Goal: Information Seeking & Learning: Learn about a topic

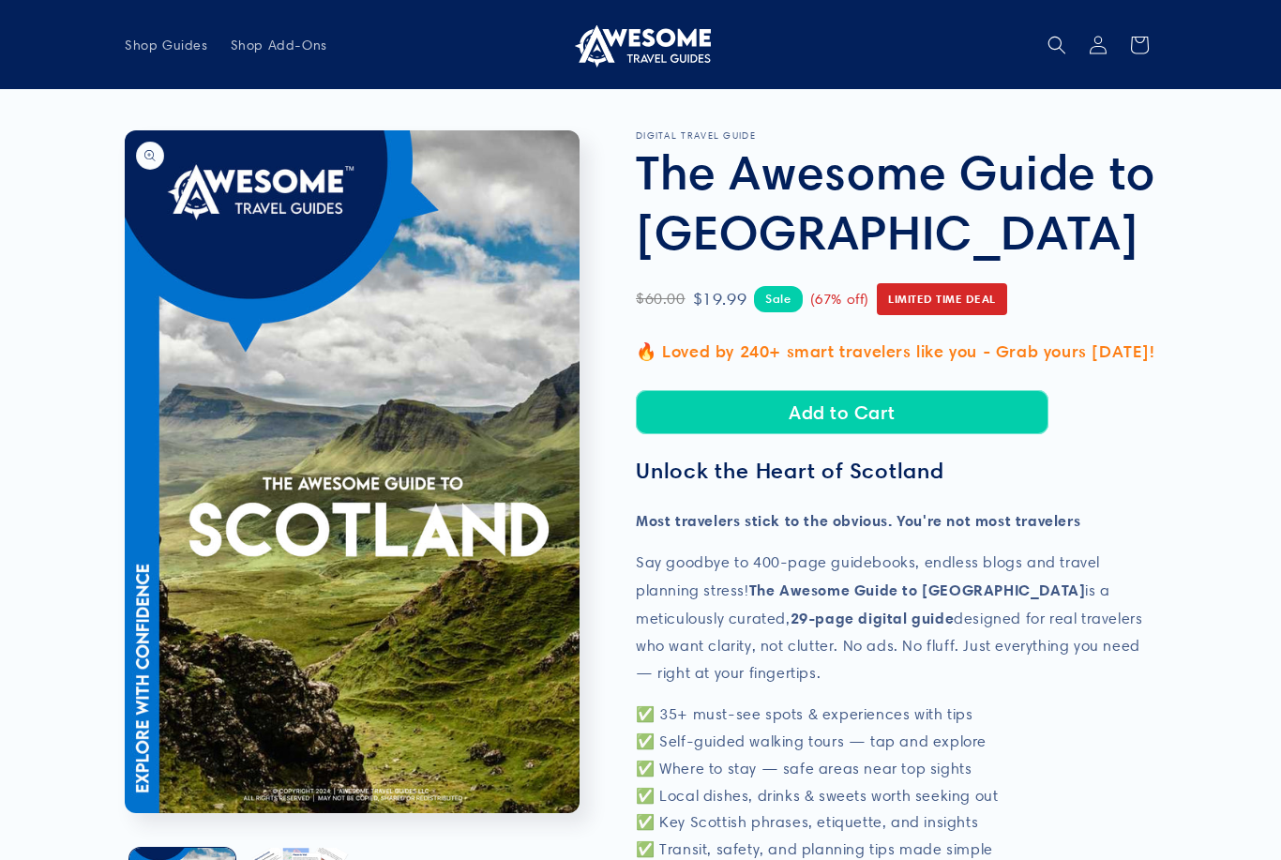
click at [125, 813] on button "Open media 1 in modal" at bounding box center [125, 813] width 0 height 0
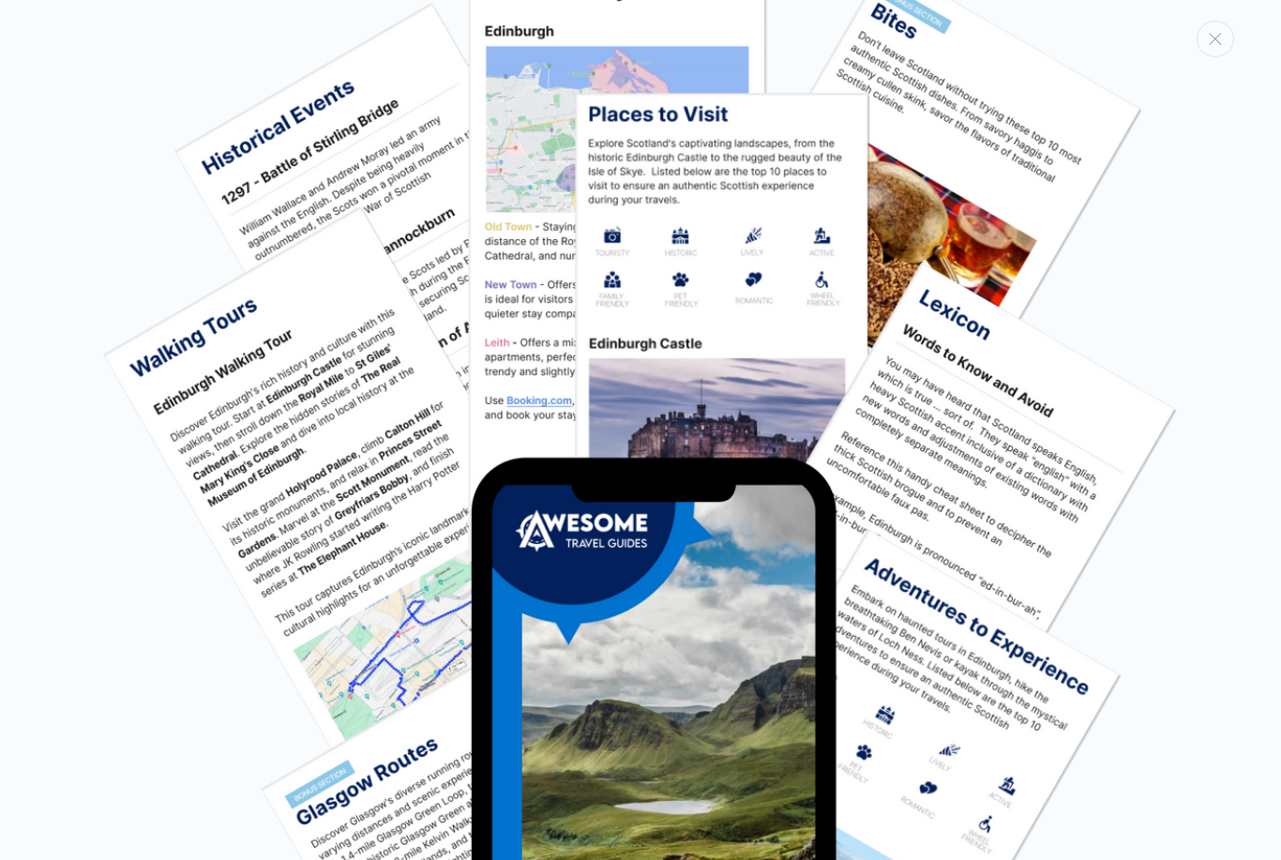
scroll to position [1687, 0]
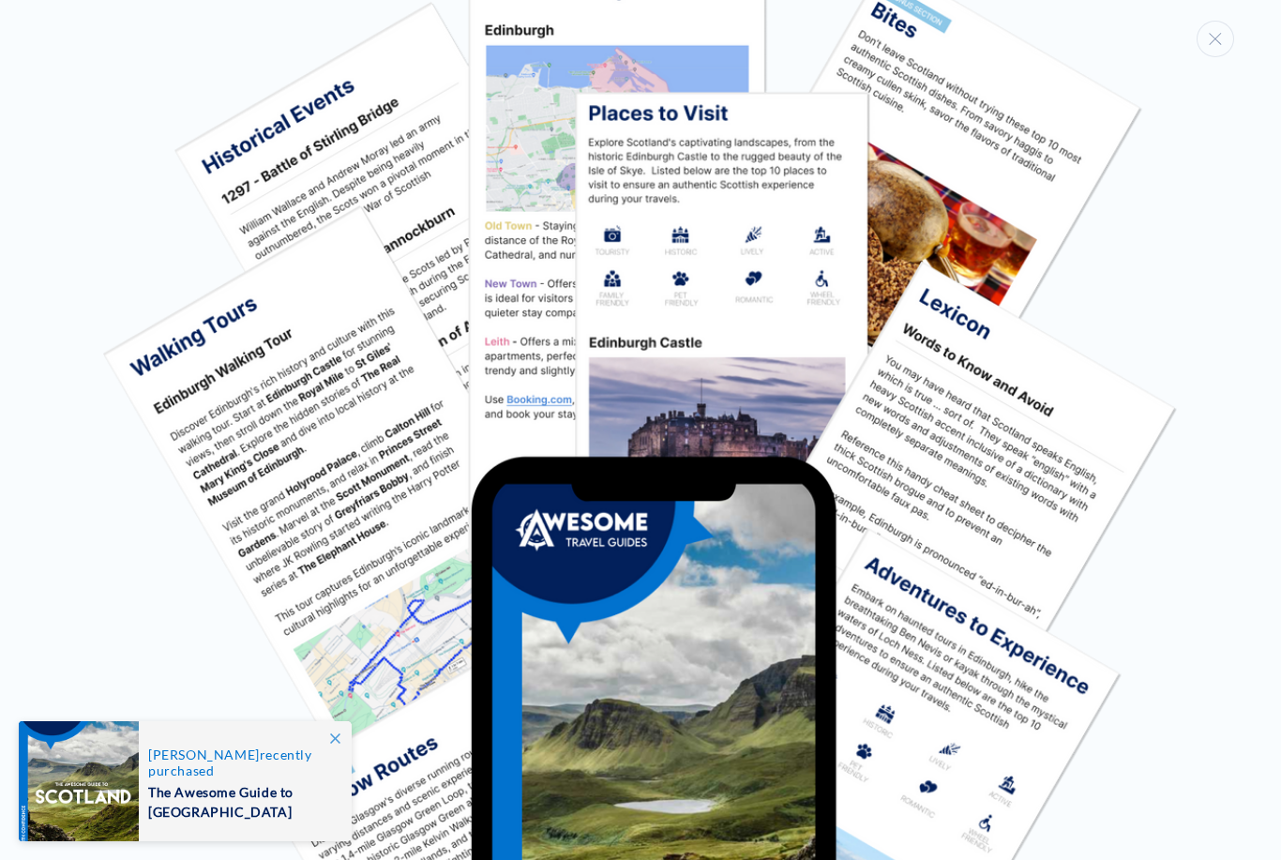
click at [221, 352] on img "Media gallery" at bounding box center [640, 578] width 1075 height 1241
click at [736, 144] on img "Media gallery" at bounding box center [640, 578] width 1075 height 1241
click at [629, 550] on img "Media gallery" at bounding box center [640, 578] width 1075 height 1241
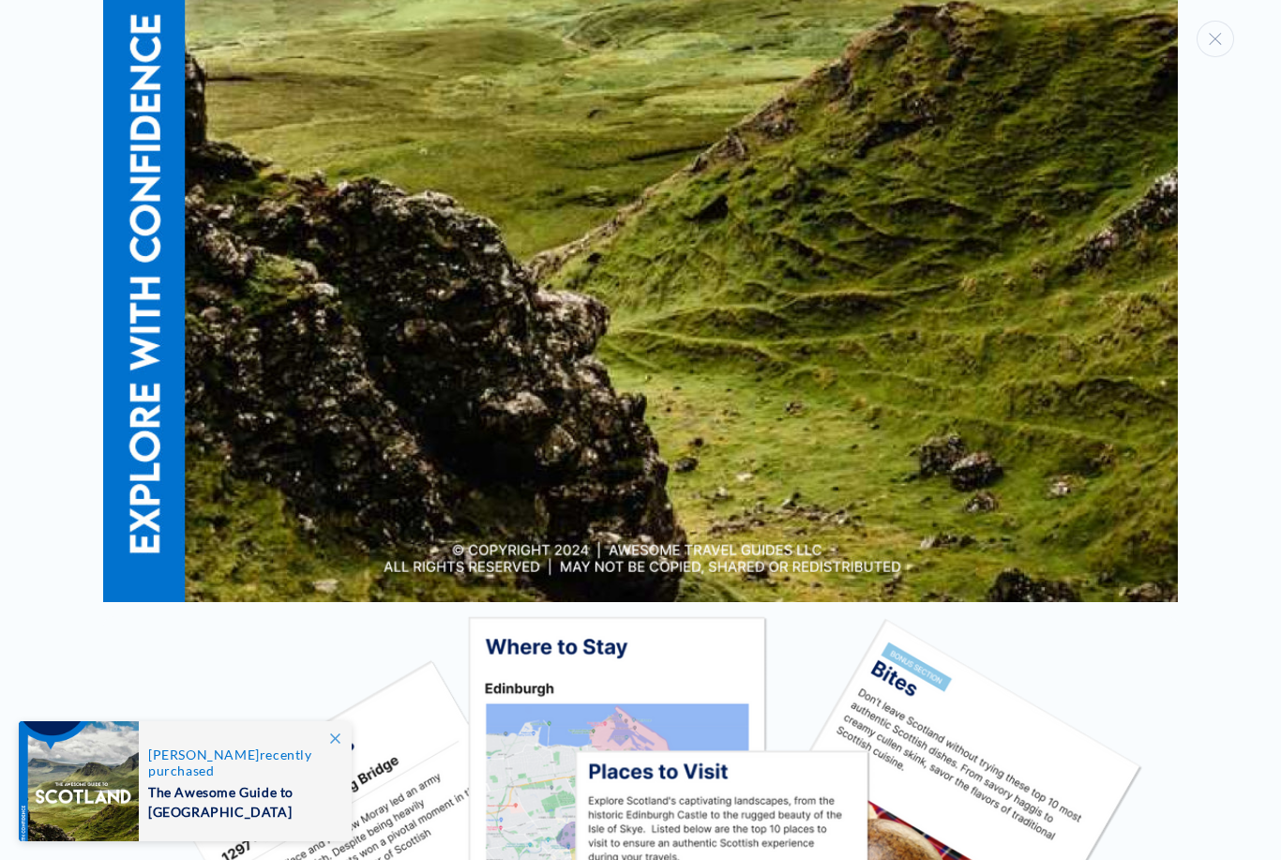
scroll to position [1046, 0]
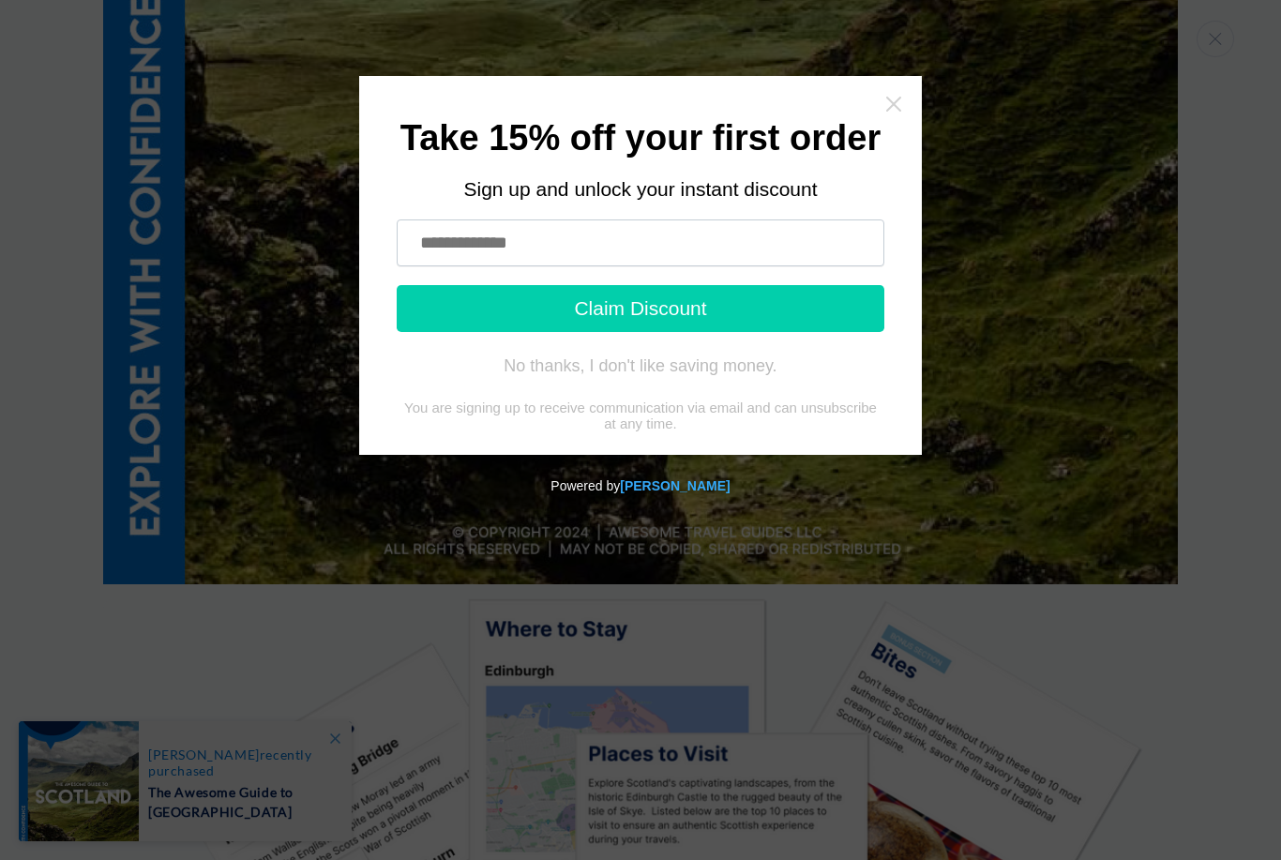
click at [898, 111] on icon "Close widget" at bounding box center [893, 104] width 19 height 19
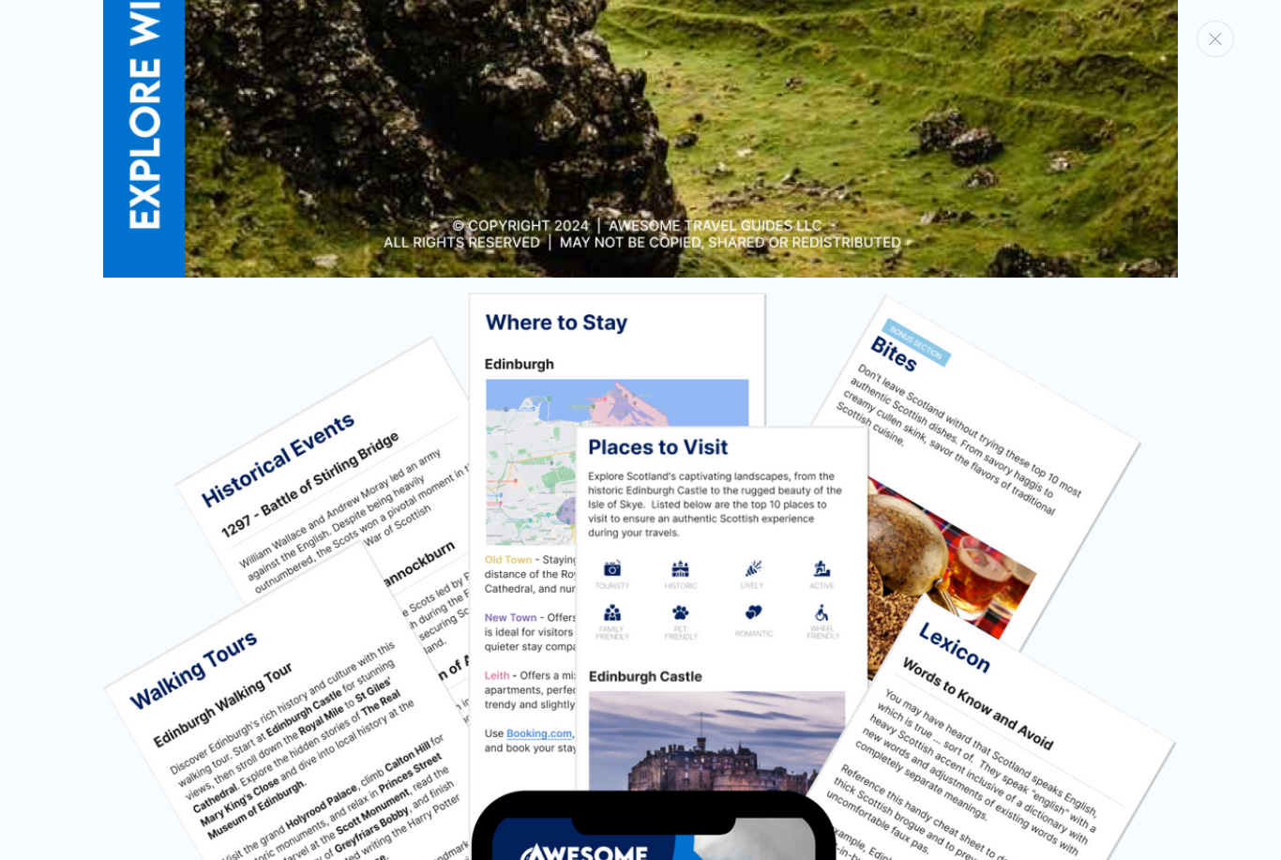
scroll to position [1437, 0]
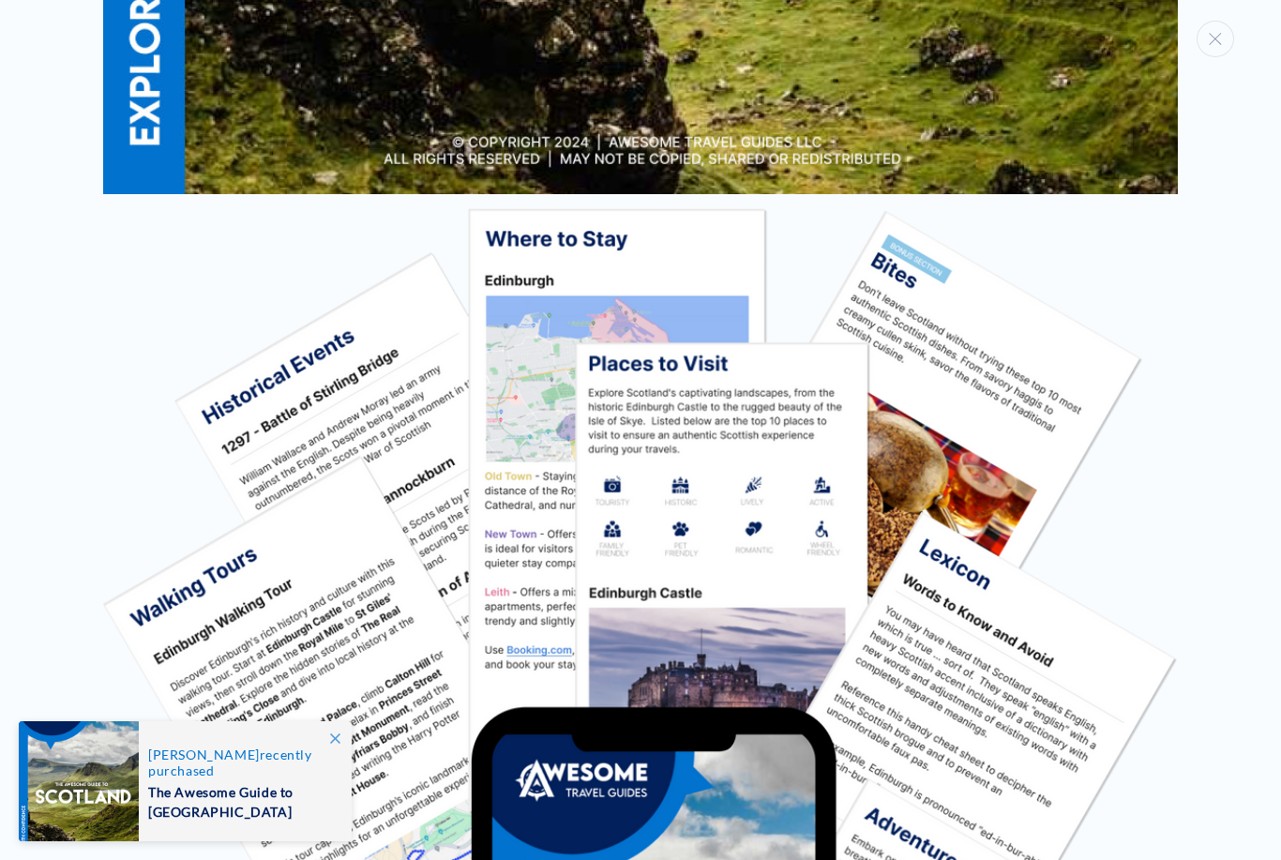
click at [278, 611] on img "Media gallery" at bounding box center [640, 828] width 1075 height 1241
click at [275, 611] on img "Media gallery" at bounding box center [640, 828] width 1075 height 1241
click at [731, 397] on img "Media gallery" at bounding box center [640, 828] width 1075 height 1241
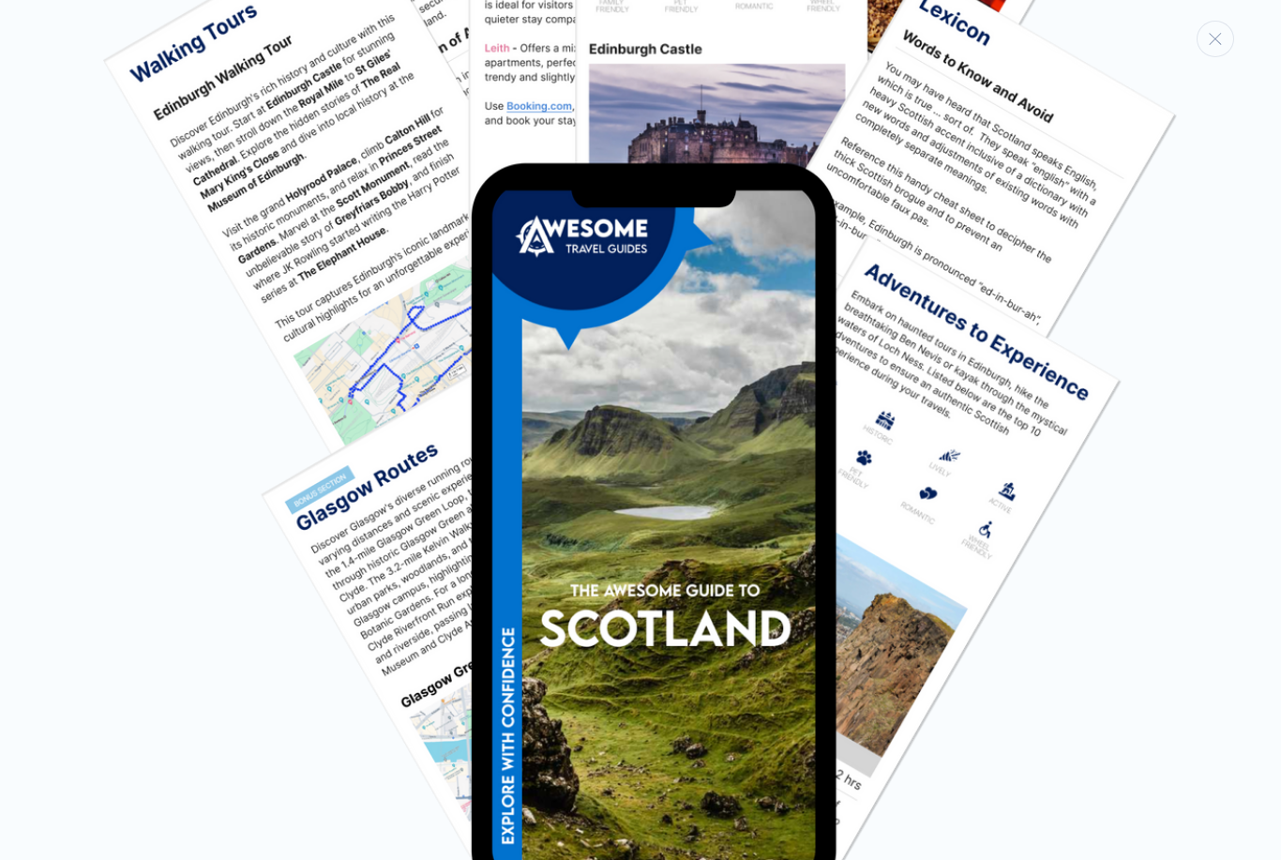
scroll to position [1979, 0]
click at [713, 707] on img "Media gallery" at bounding box center [640, 285] width 1075 height 1241
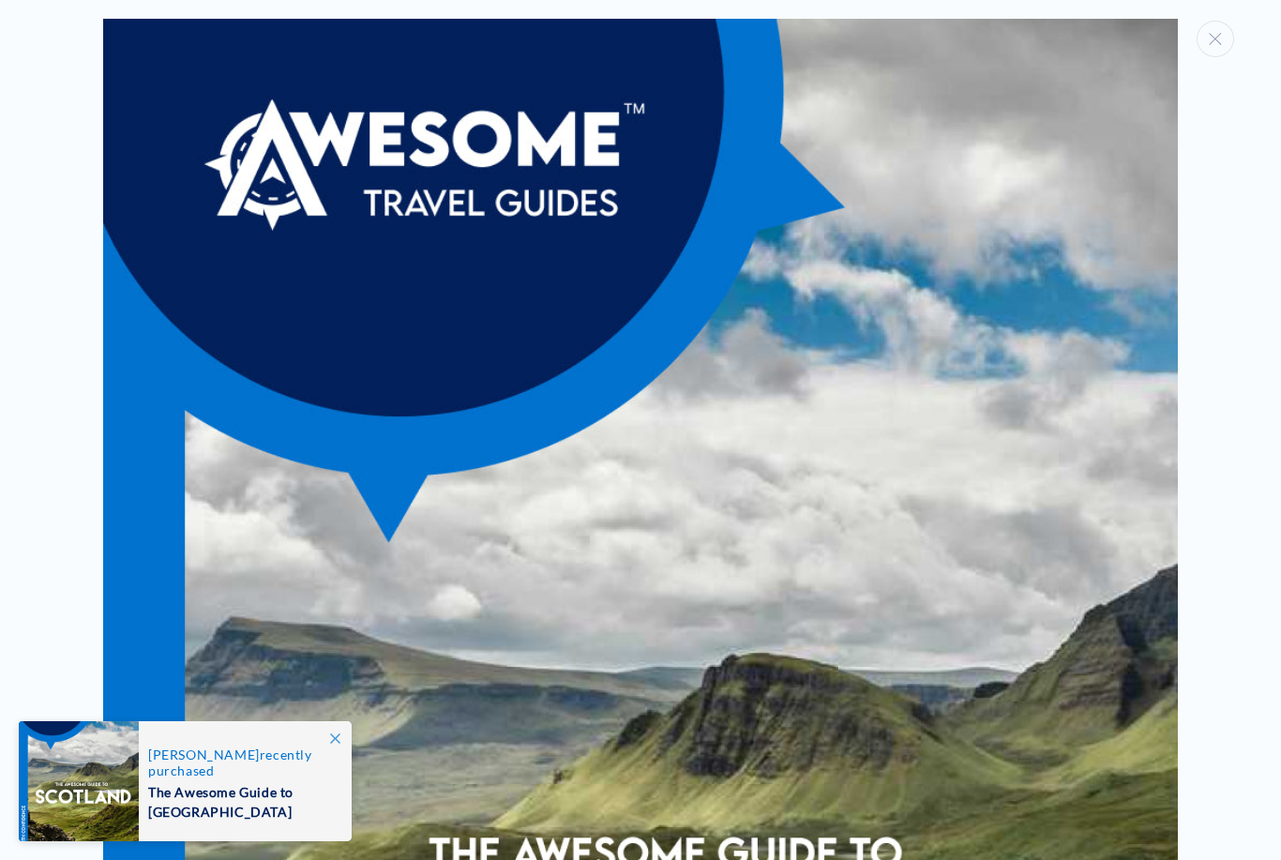
scroll to position [0, 0]
click at [1220, 54] on button "Close" at bounding box center [1215, 39] width 38 height 37
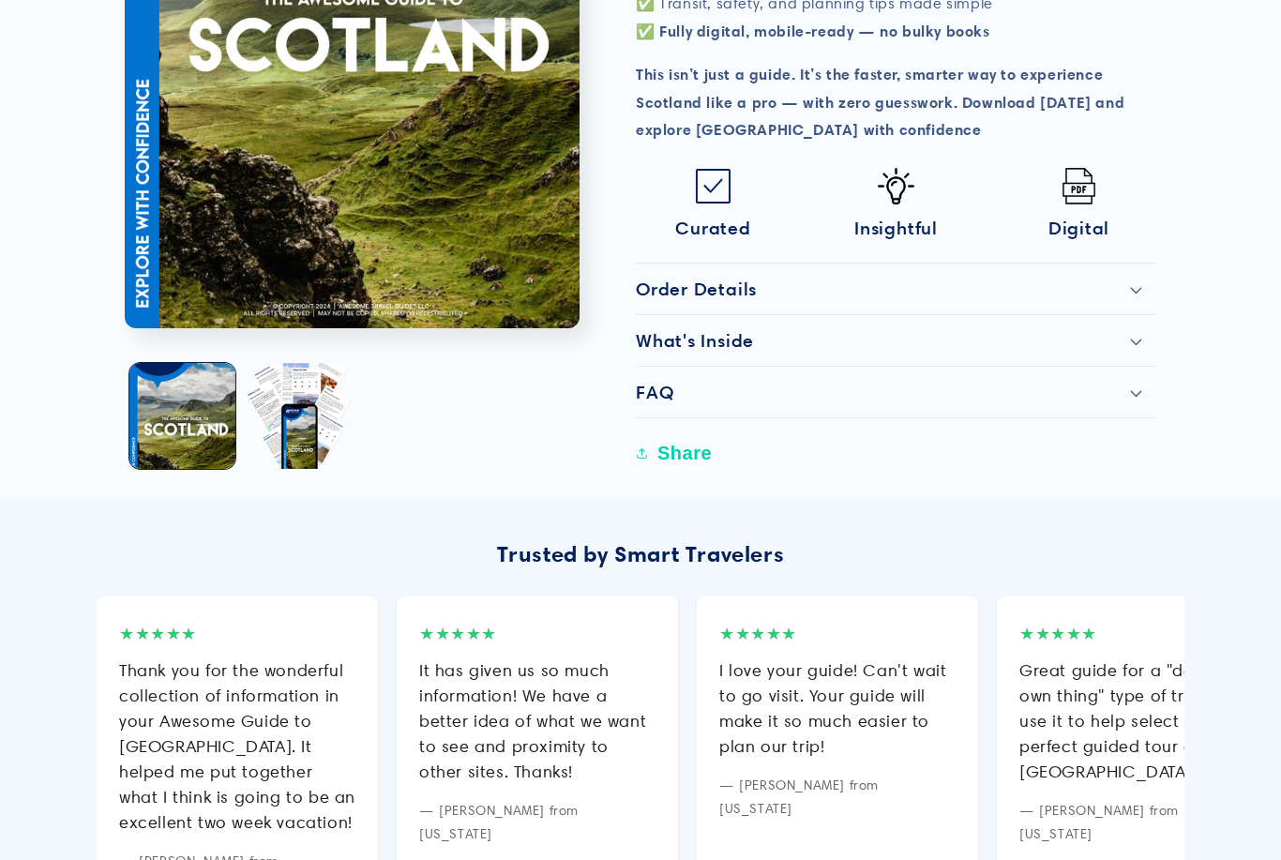
scroll to position [877, 0]
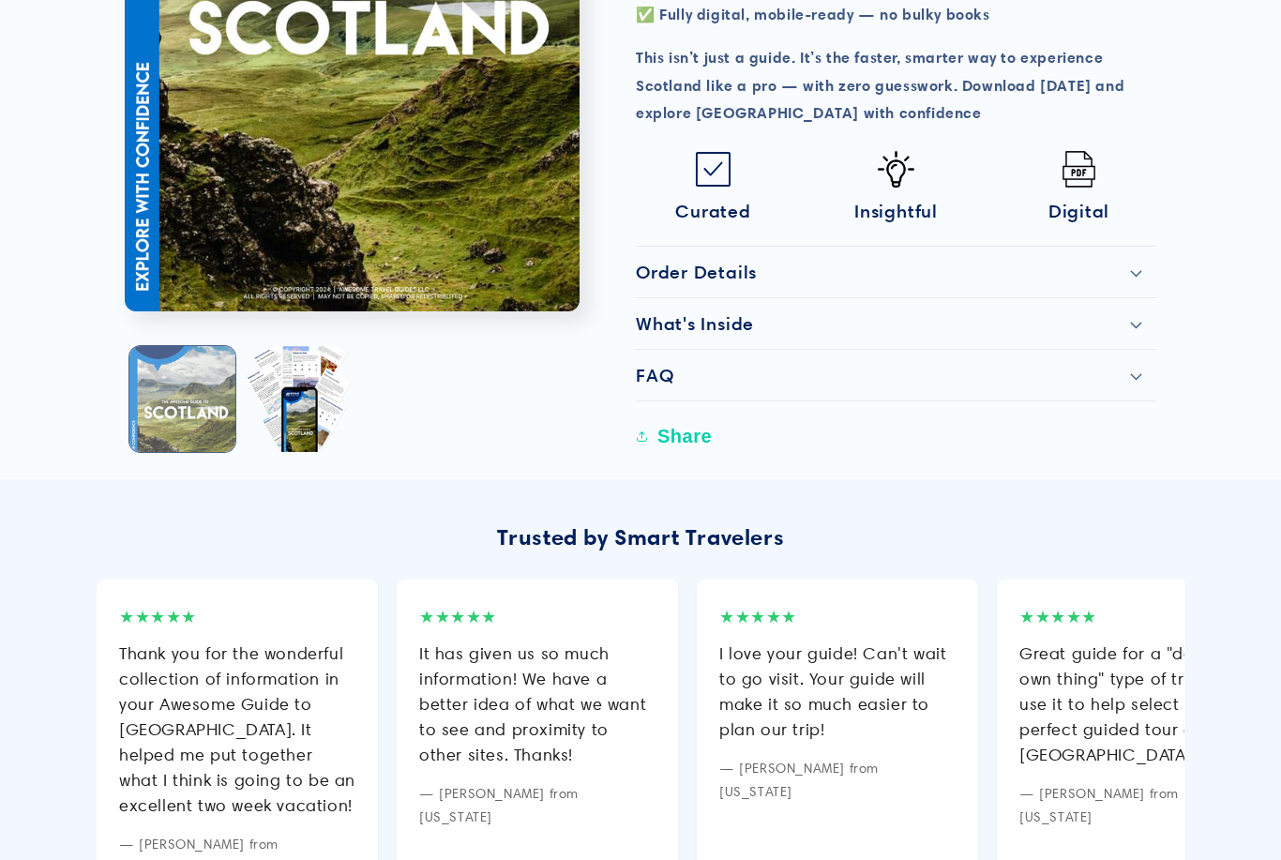
click at [201, 379] on button "Load image 1 in gallery view" at bounding box center [182, 399] width 106 height 106
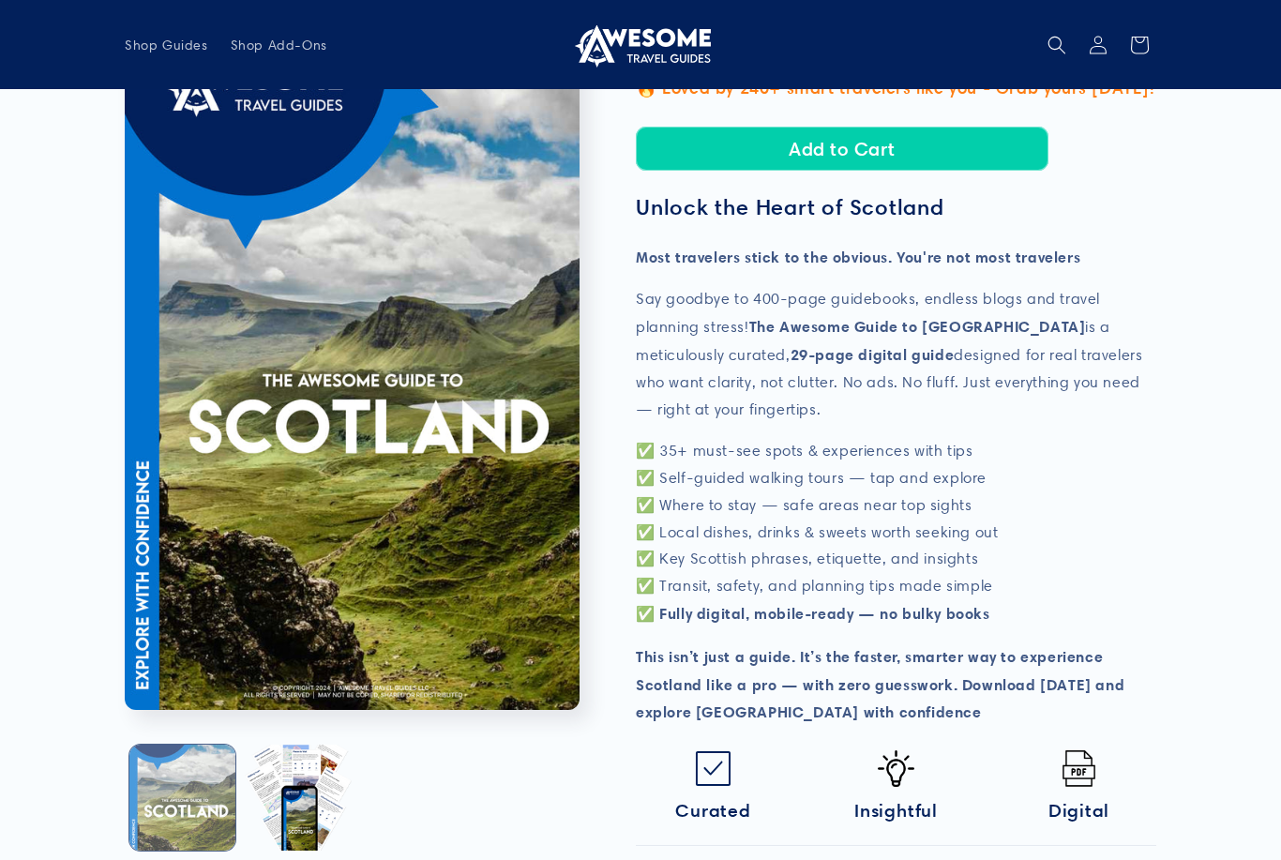
scroll to position [0, 0]
